Goal: Task Accomplishment & Management: Use online tool/utility

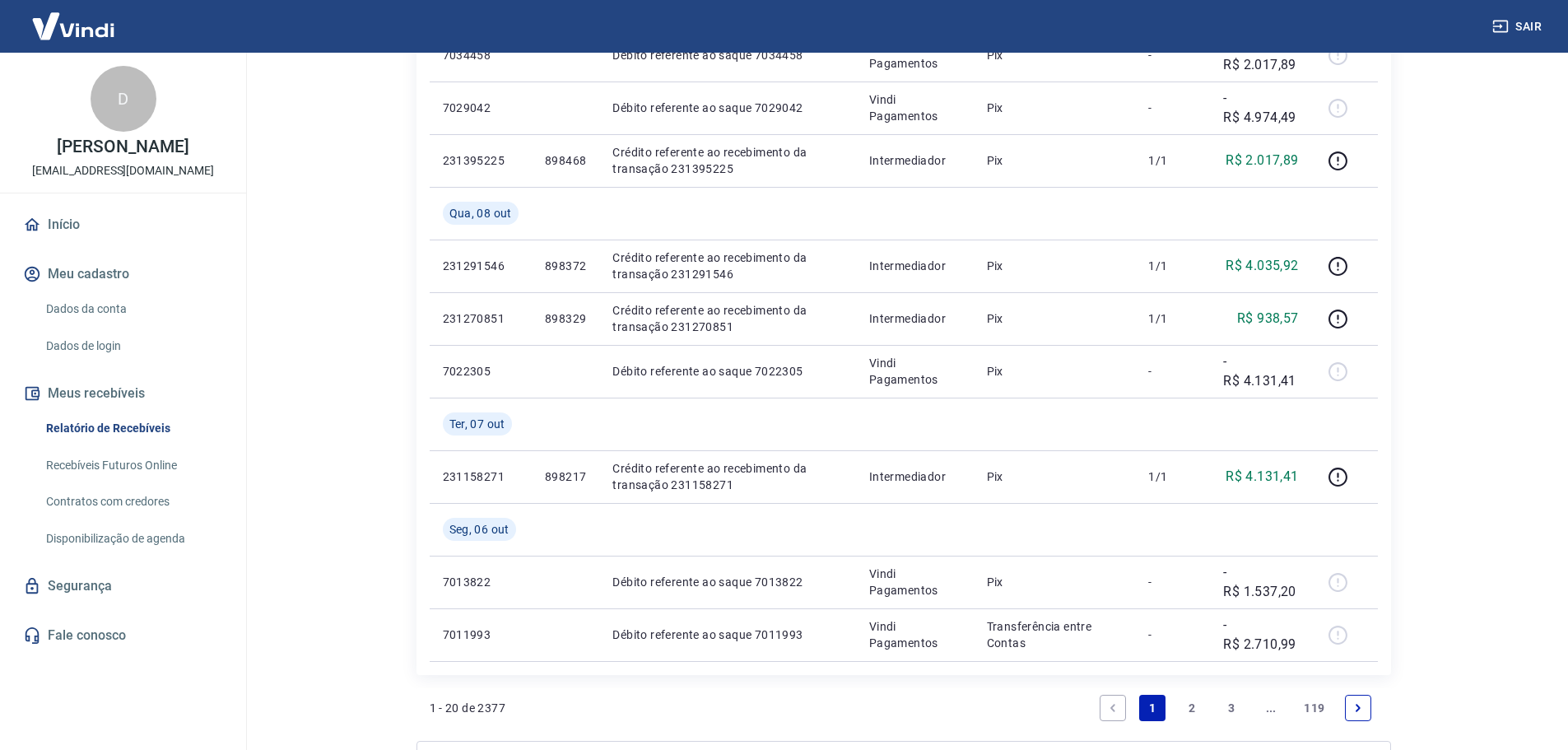
scroll to position [1208, 0]
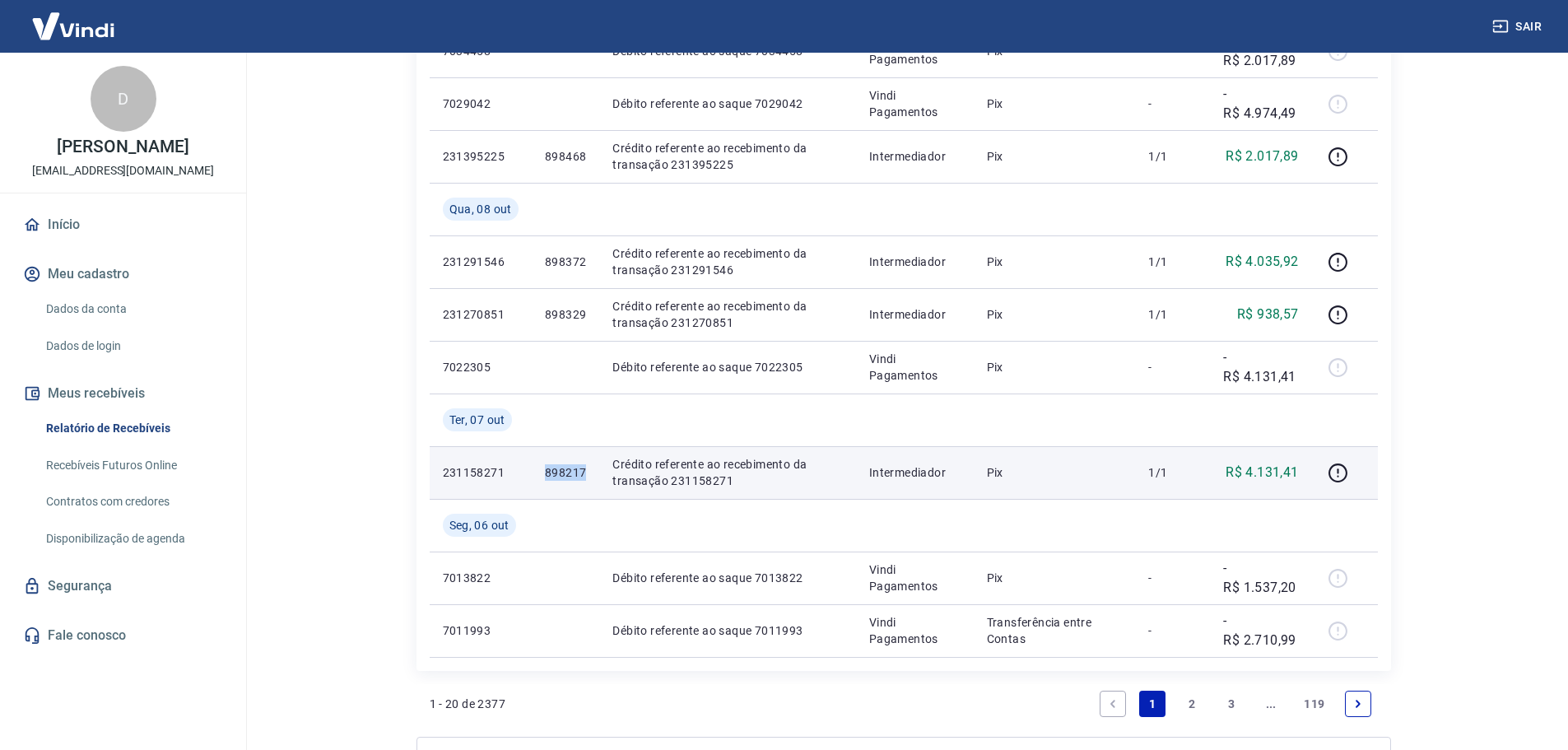
drag, startPoint x: 587, startPoint y: 474, endPoint x: 545, endPoint y: 476, distance: 42.0
click at [545, 476] on td "898217" at bounding box center [565, 473] width 68 height 53
copy p "898217"
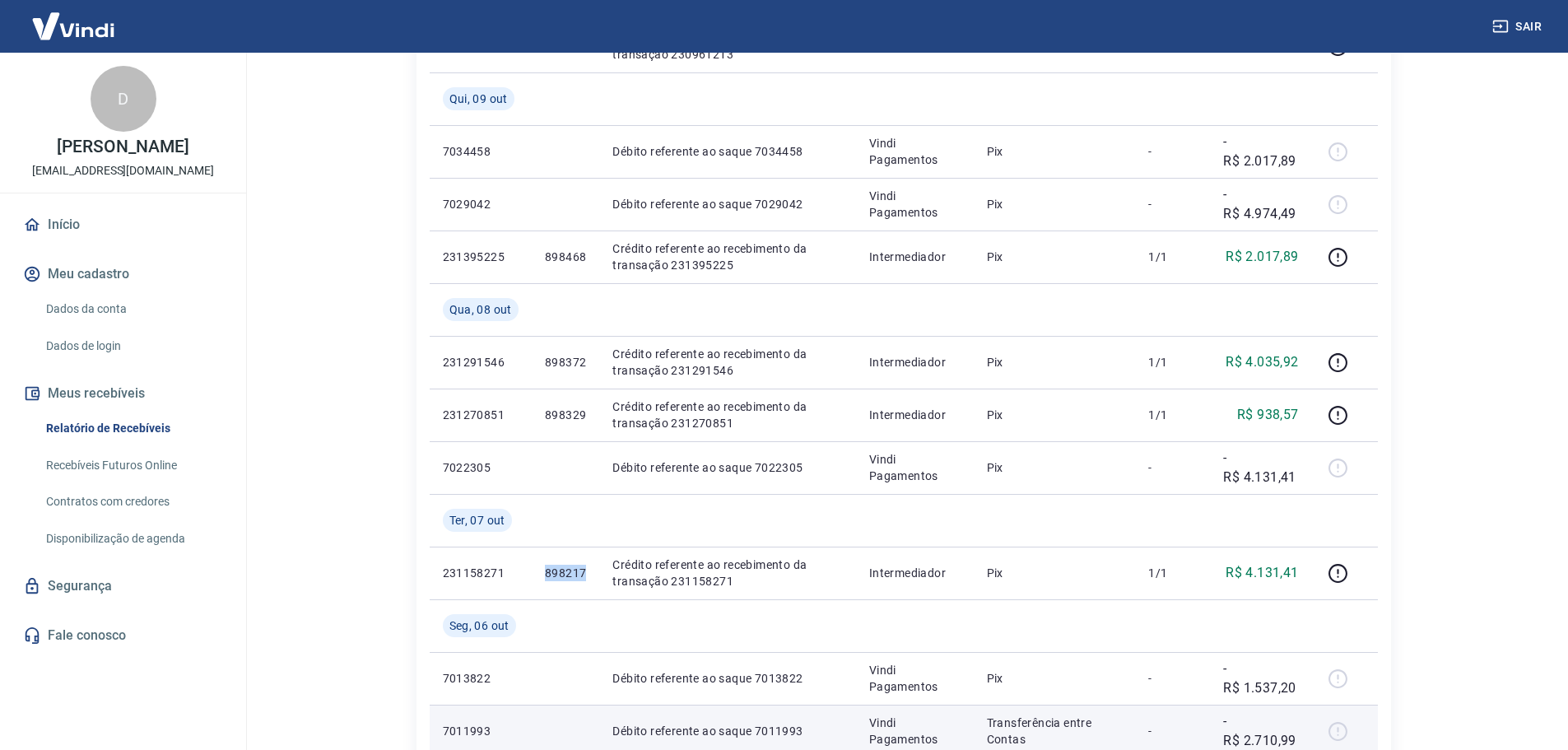
scroll to position [1098, 0]
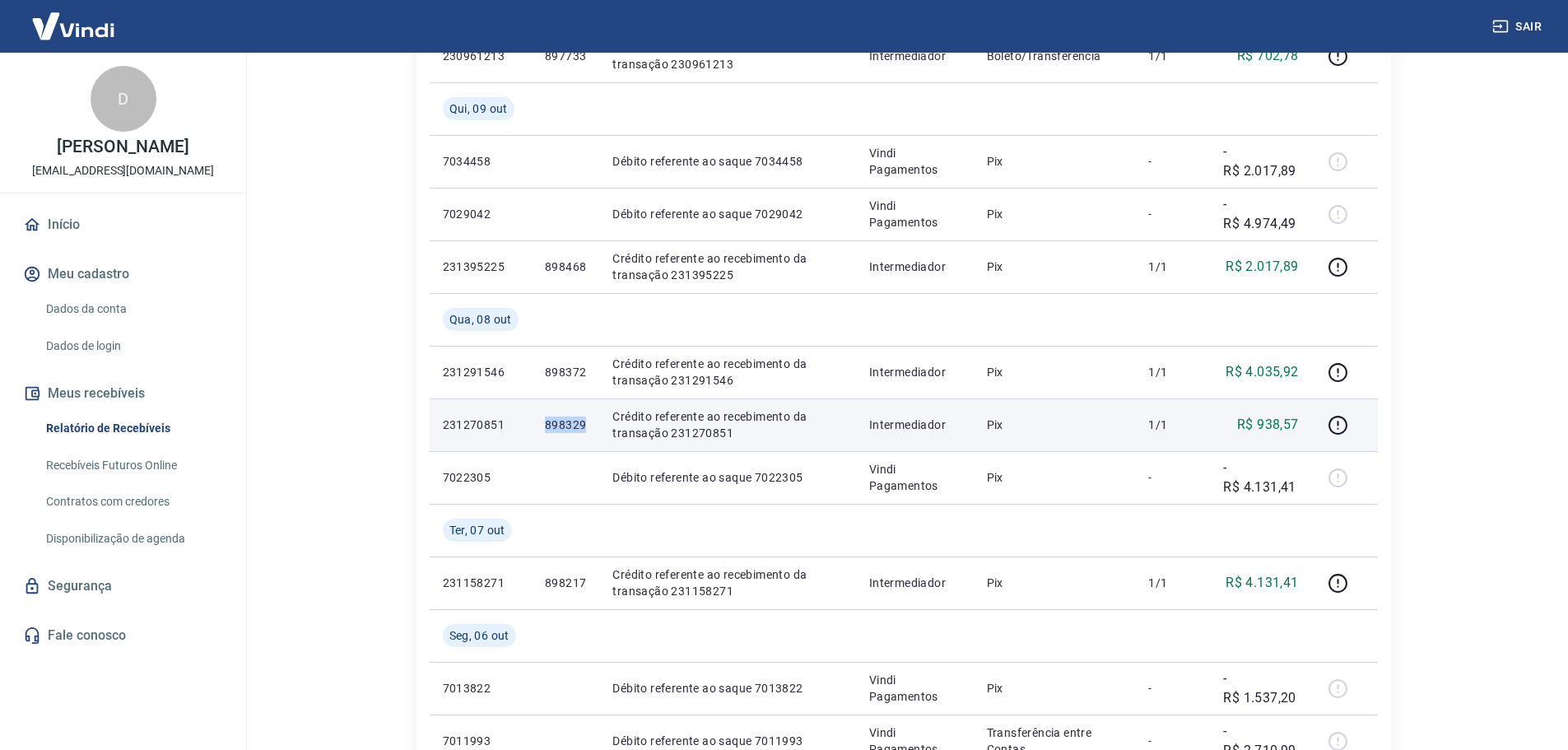
drag, startPoint x: 589, startPoint y: 426, endPoint x: 545, endPoint y: 430, distance: 44.2
click at [545, 430] on td "898329" at bounding box center [565, 425] width 68 height 53
copy p "898329"
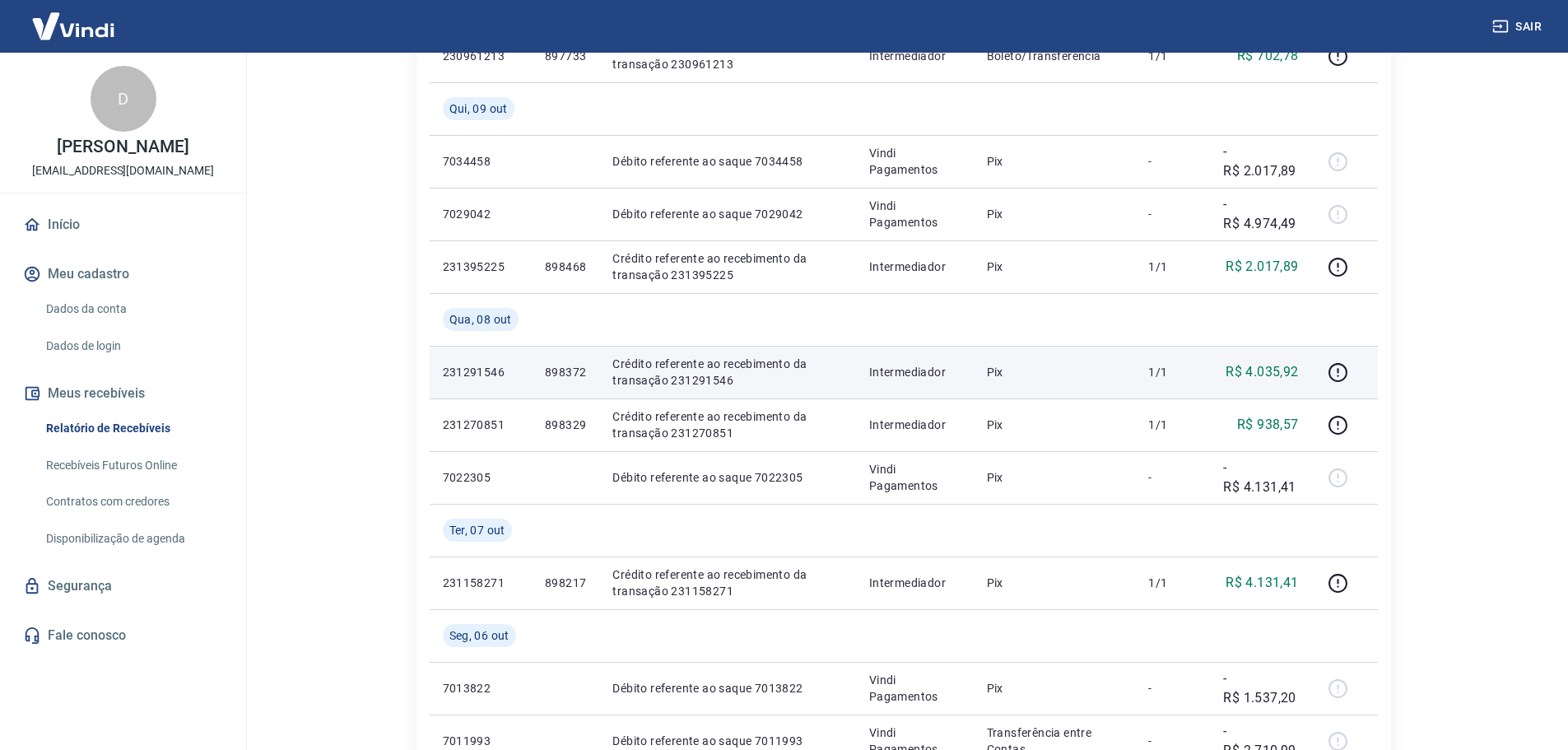
click at [561, 371] on p "898372" at bounding box center [566, 372] width 41 height 16
copy p "898372"
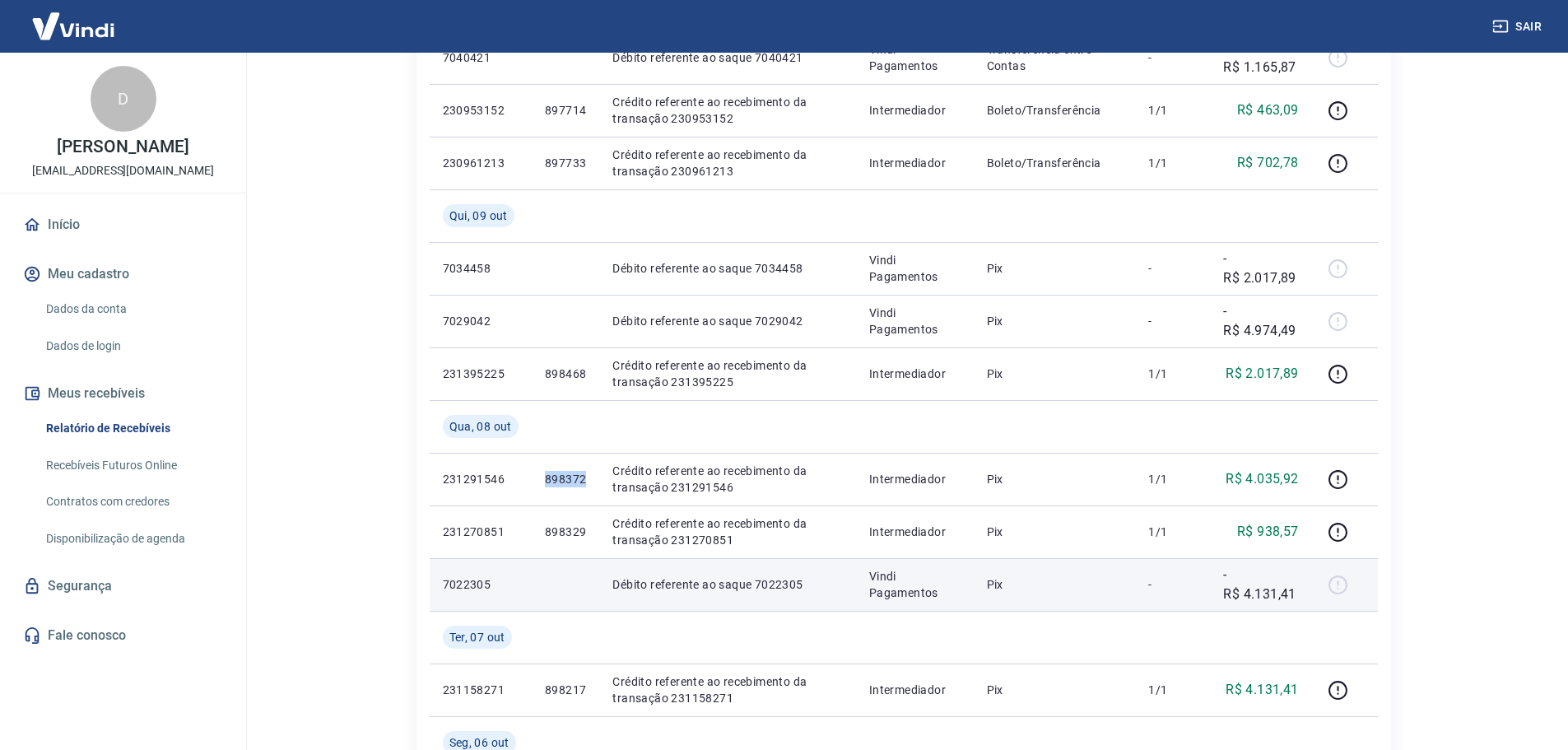
scroll to position [988, 0]
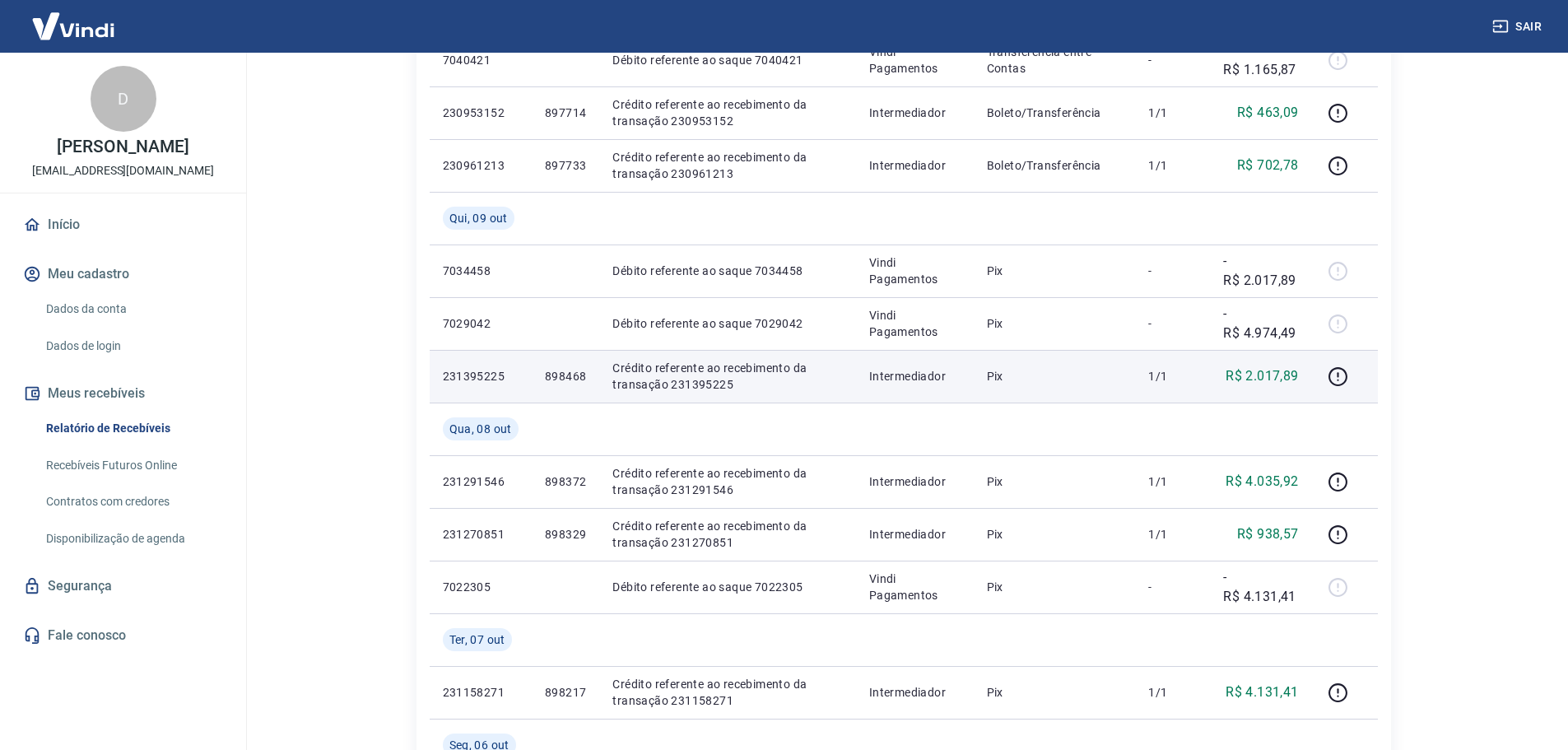
click at [570, 376] on p "898468" at bounding box center [566, 376] width 41 height 16
copy p "898468"
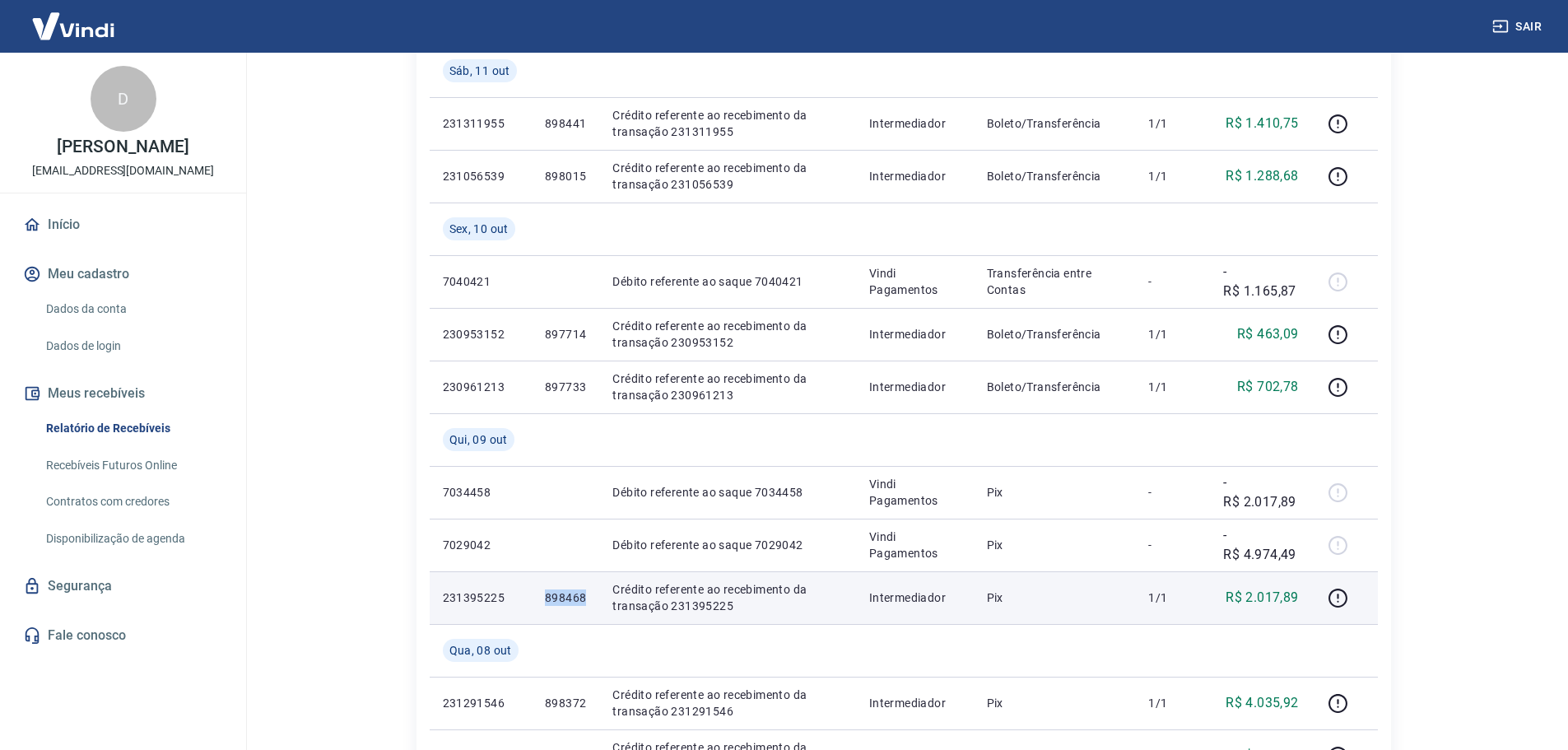
scroll to position [768, 0]
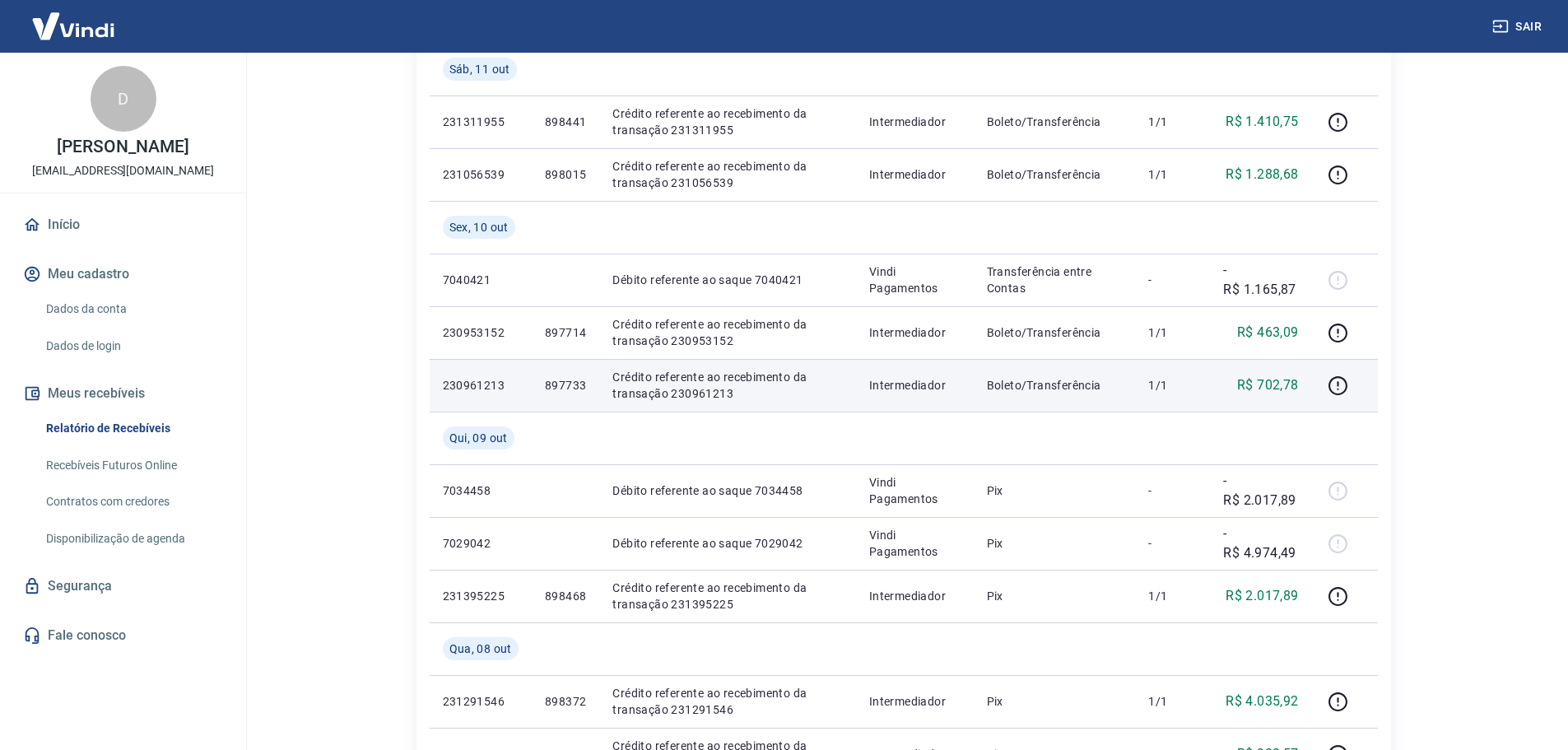
click at [566, 383] on p "897733" at bounding box center [566, 384] width 41 height 16
copy p "897733"
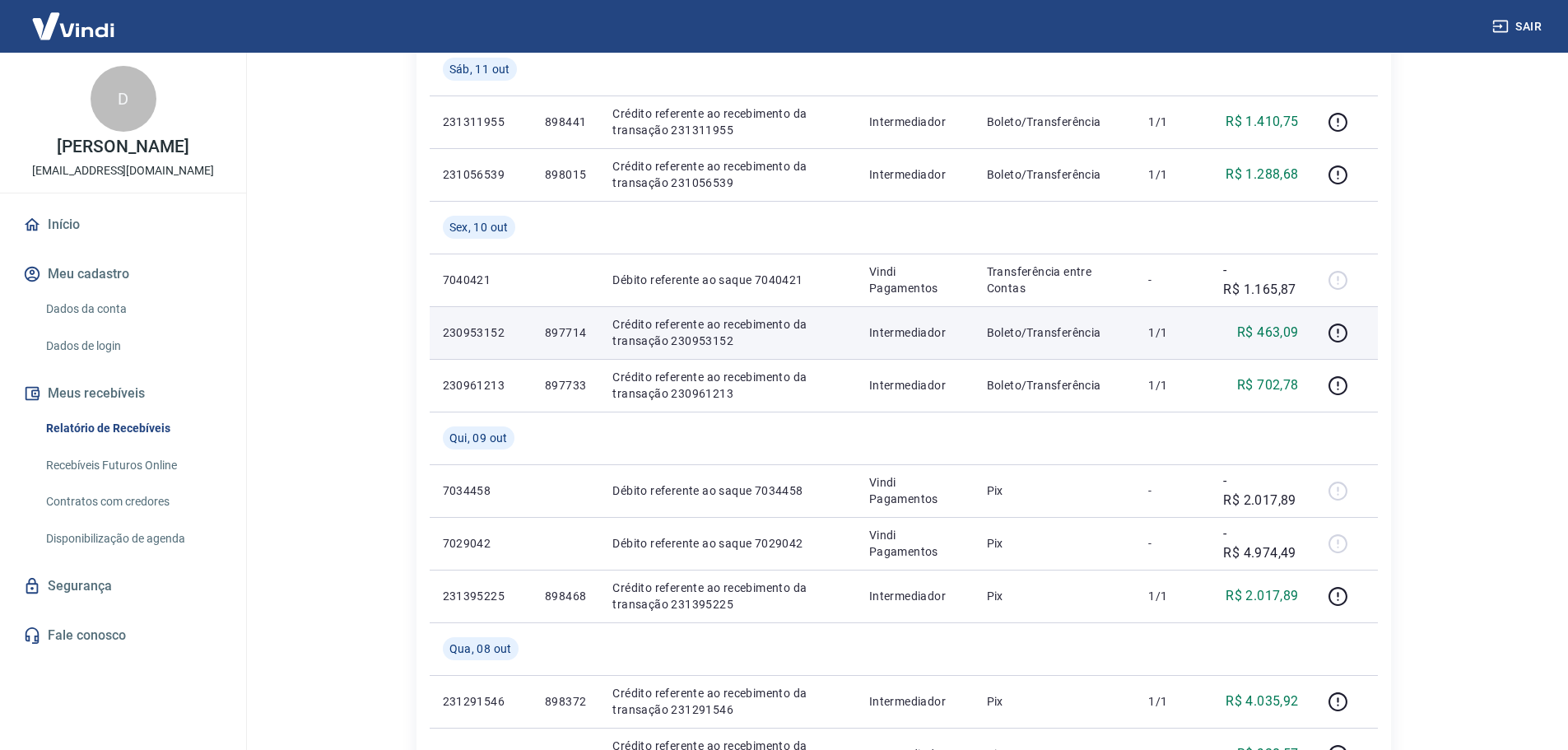
click at [569, 337] on p "897714" at bounding box center [566, 332] width 41 height 16
copy p "897714"
